Goal: Answer question/provide support: Answer question/provide support

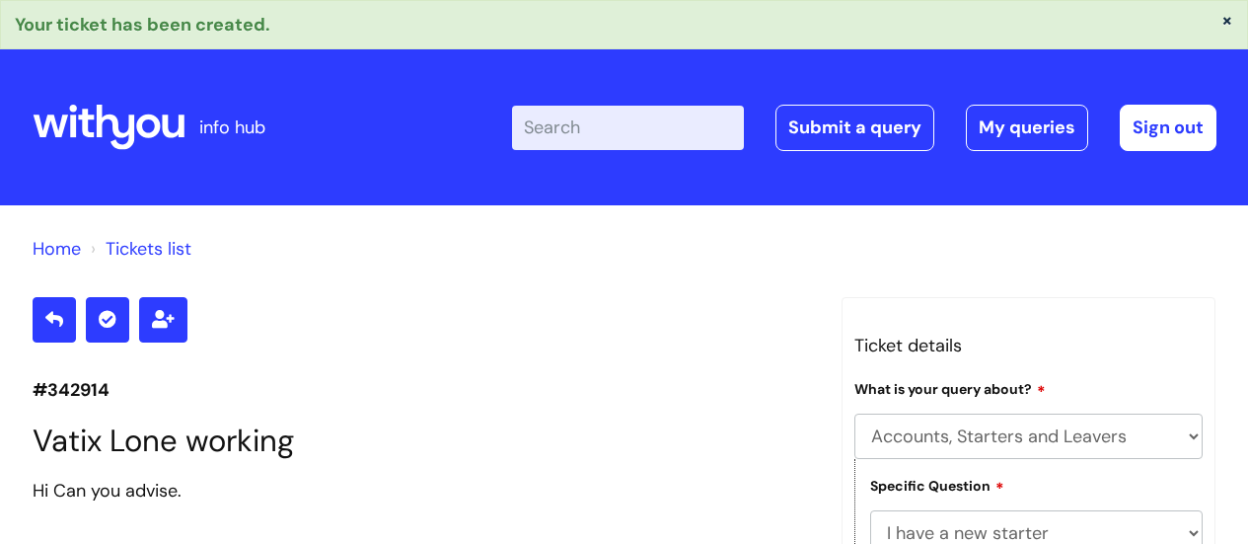
select select "Accounts, Starters and Leavers"
select select "I have a new starter"
select select "Something else"
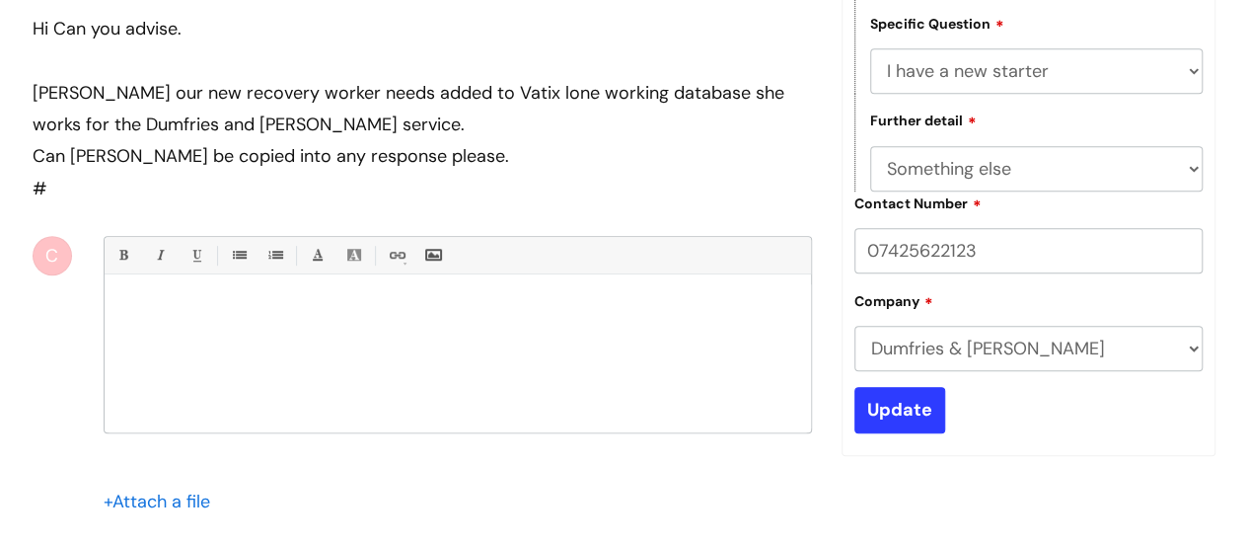
scroll to position [493, 0]
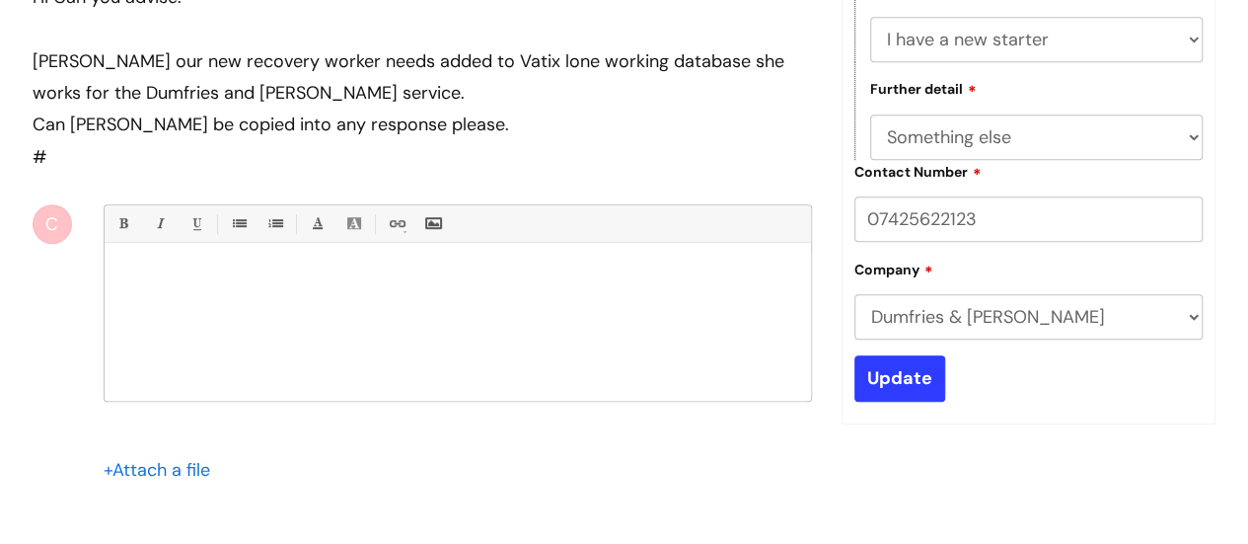
click at [513, 360] on div at bounding box center [458, 327] width 706 height 148
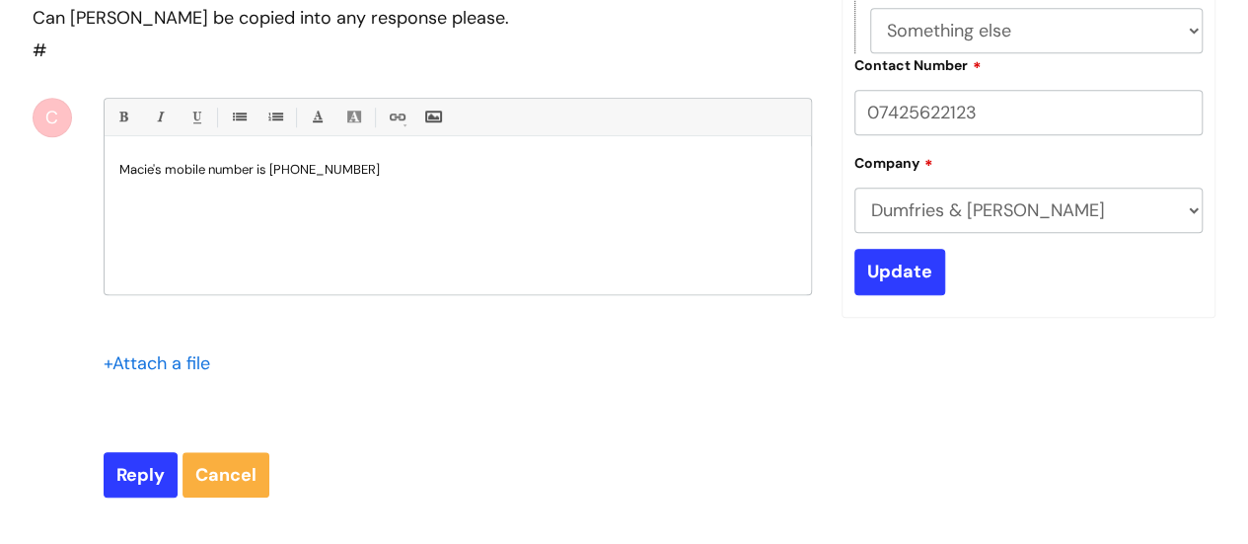
scroll to position [691, 0]
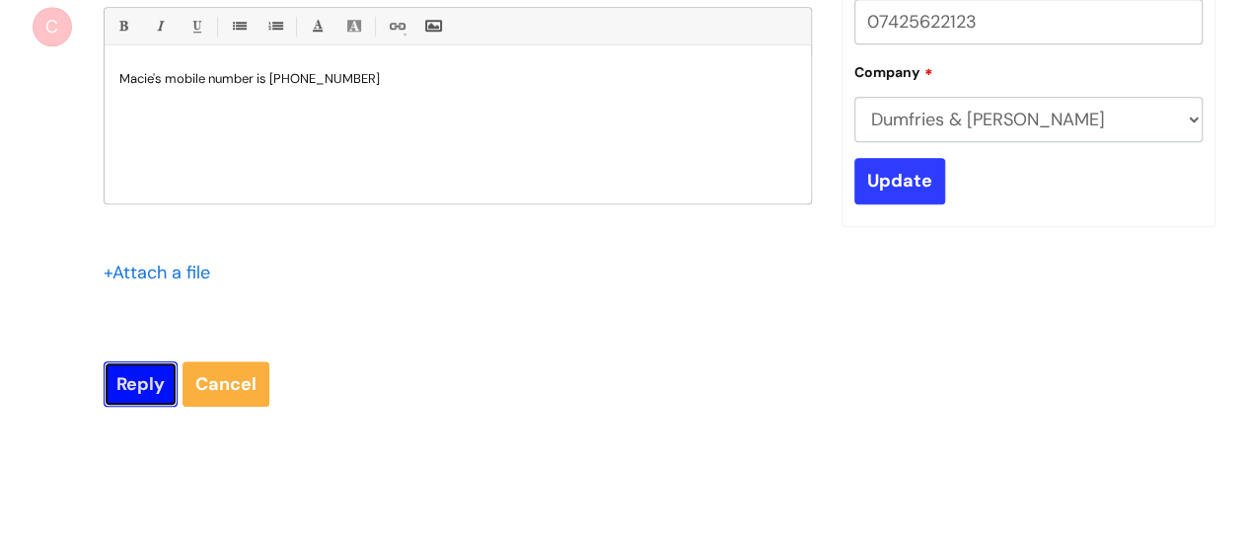
click at [142, 382] on input "Reply" at bounding box center [141, 383] width 74 height 45
type input "Please Wait..."
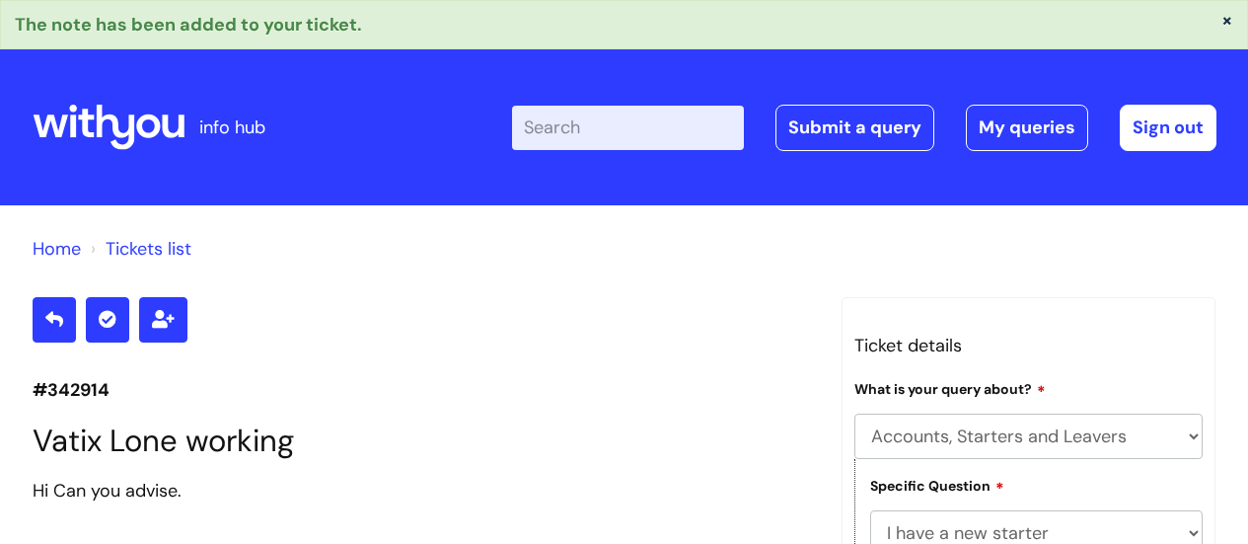
select select "Accounts, Starters and Leavers"
select select "I have a new starter"
select select "Something else"
